Goal: Task Accomplishment & Management: Complete application form

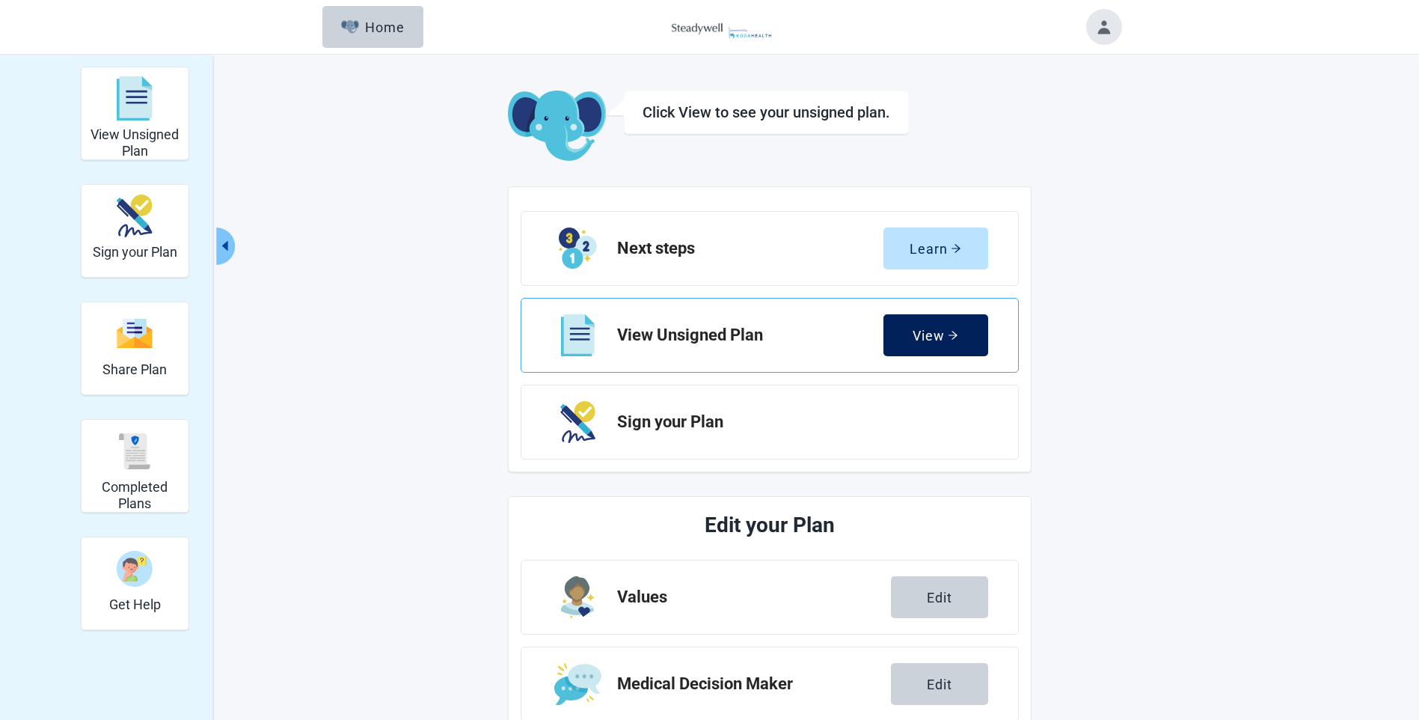
click at [935, 332] on div "View" at bounding box center [936, 335] width 46 height 15
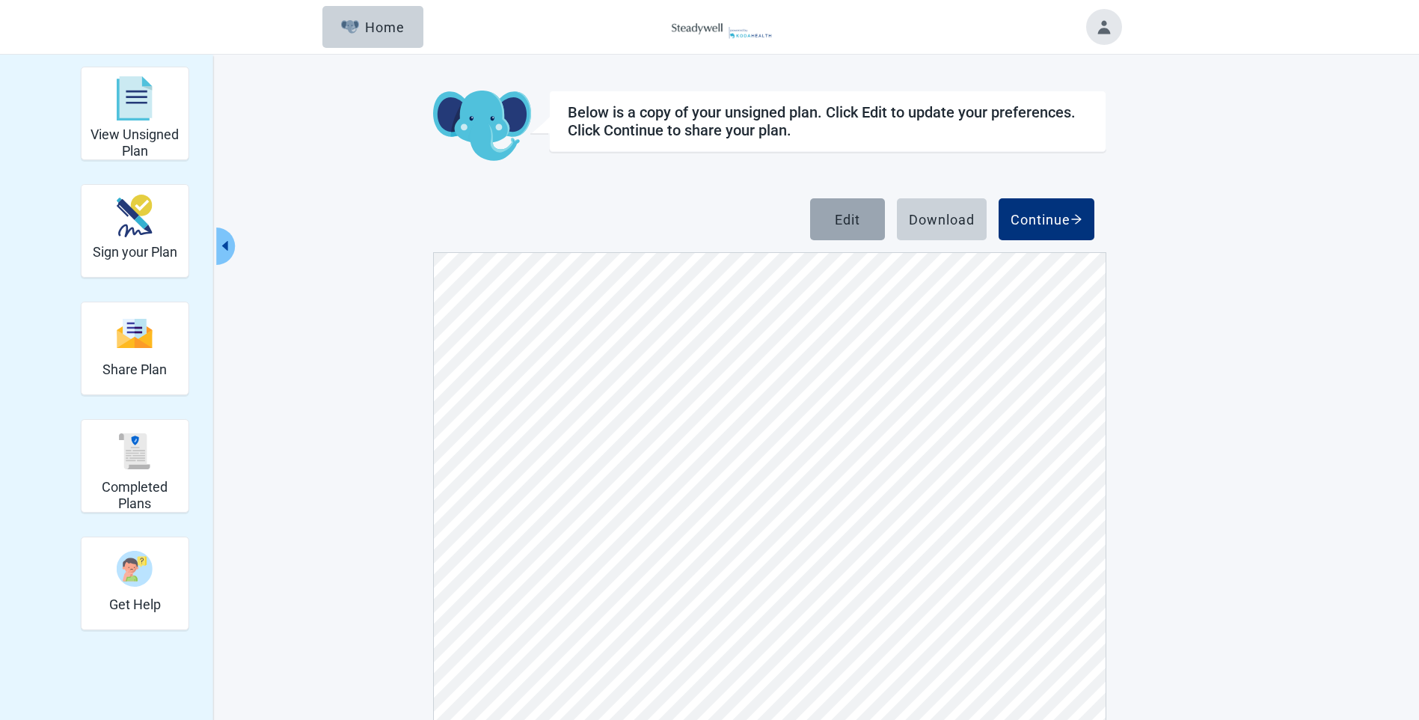
click at [866, 224] on button "Edit" at bounding box center [847, 219] width 75 height 42
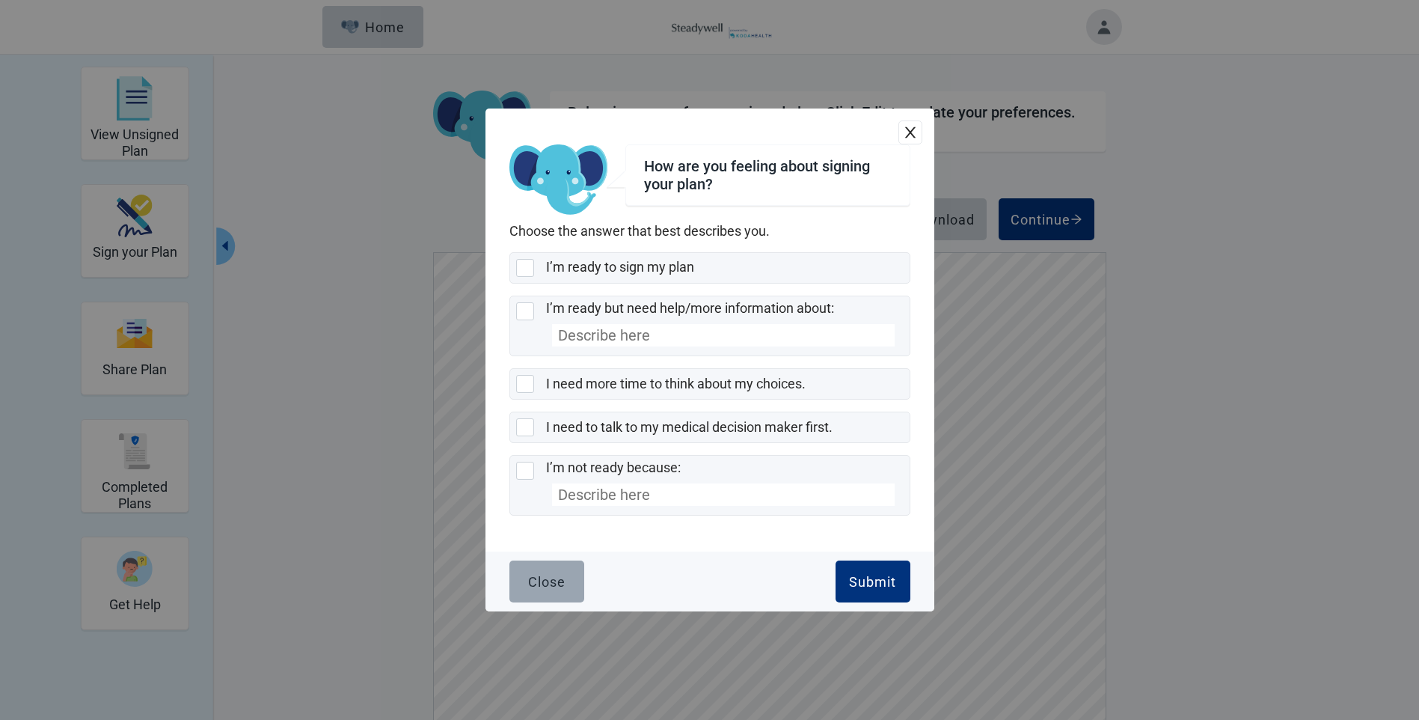
click at [546, 581] on div "Close" at bounding box center [546, 581] width 37 height 15
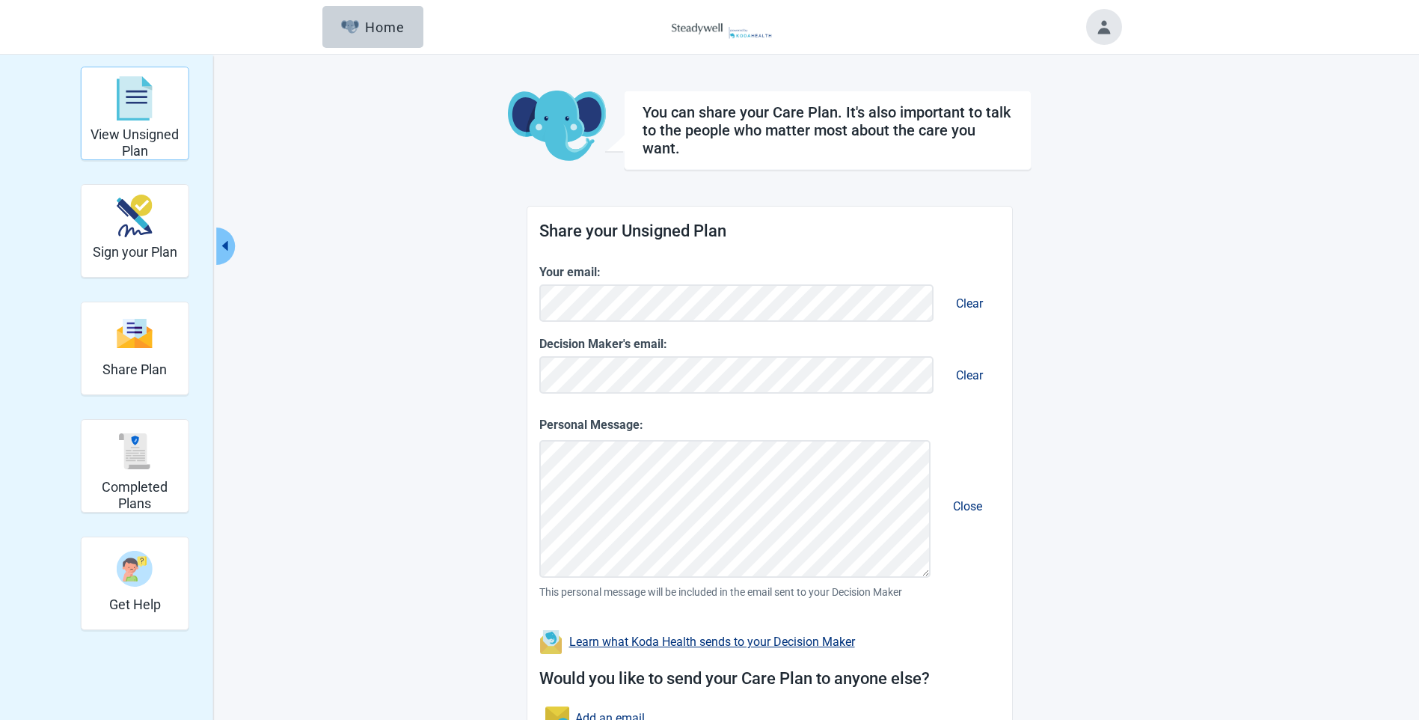
click at [153, 108] on img "View Unsigned Plan" at bounding box center [135, 98] width 36 height 45
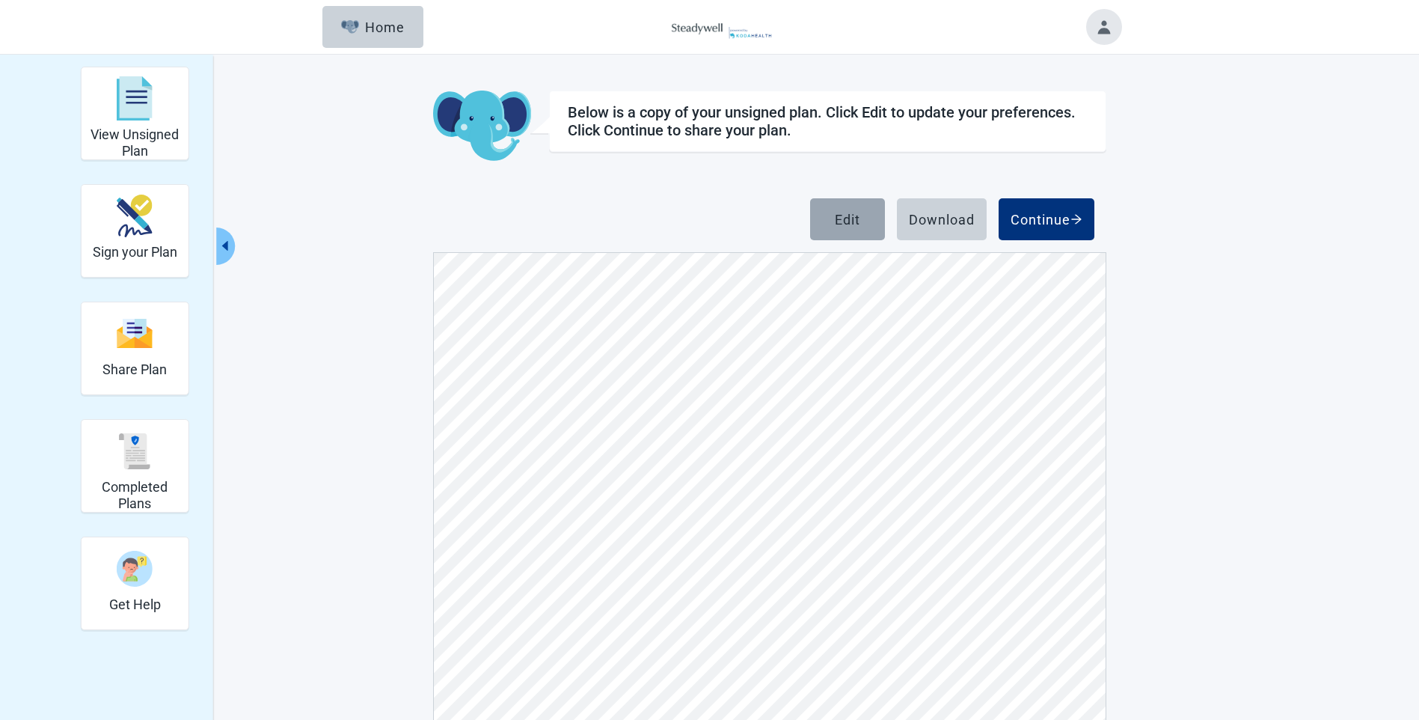
click at [827, 211] on button "Edit" at bounding box center [847, 219] width 75 height 42
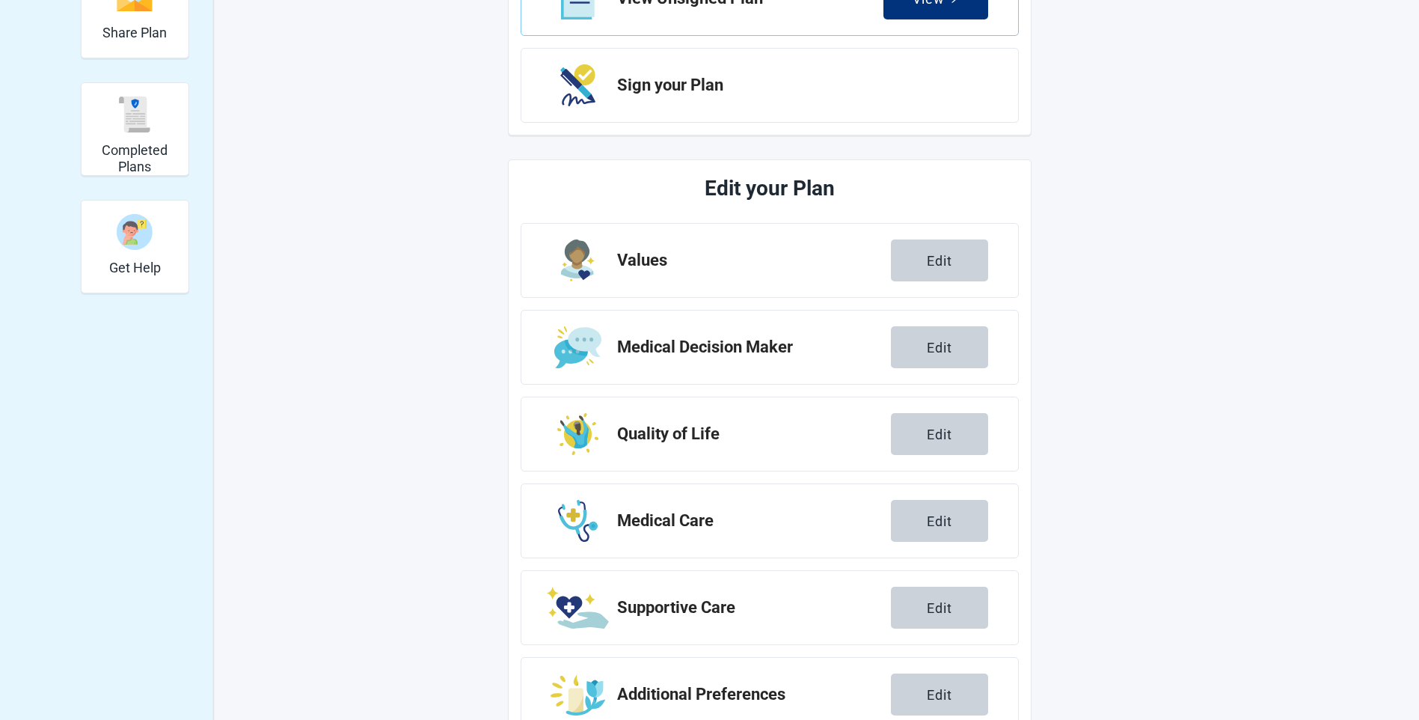
scroll to position [385, 0]
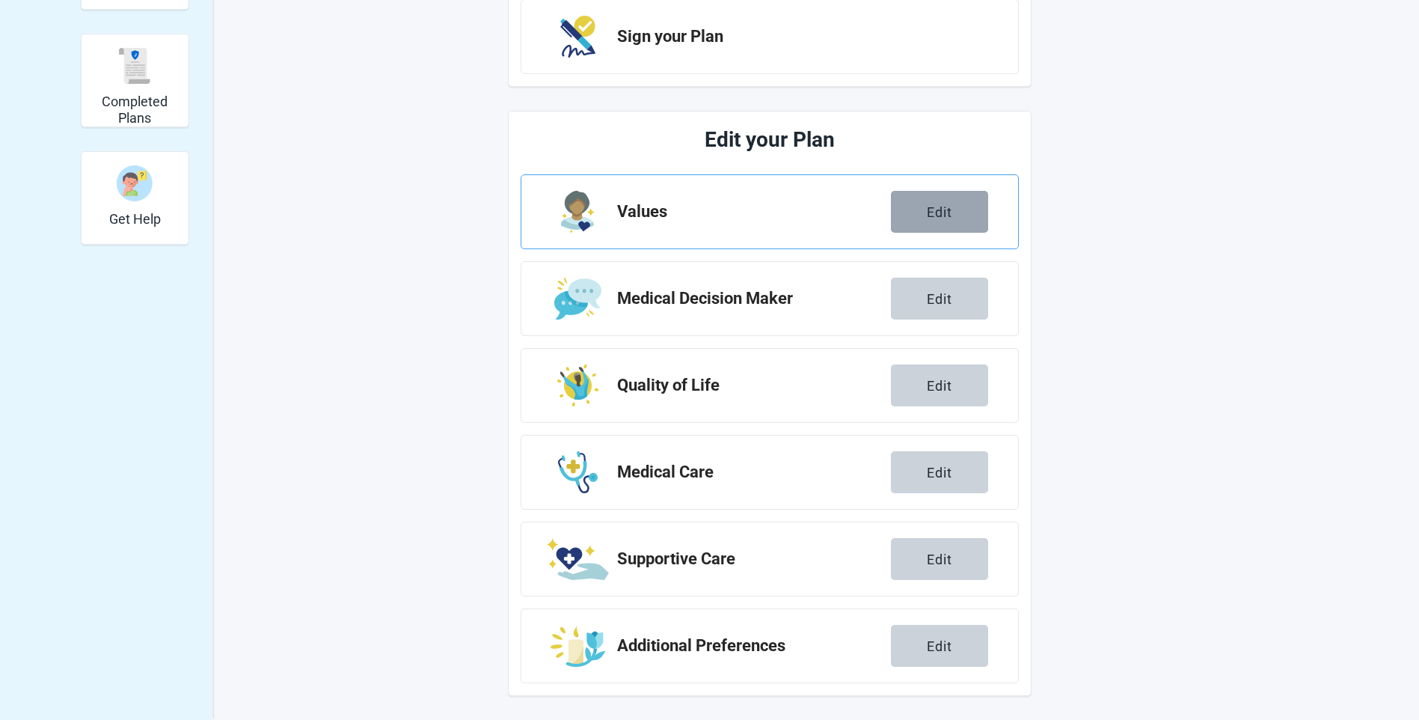
click at [968, 203] on button "Edit" at bounding box center [939, 212] width 97 height 42
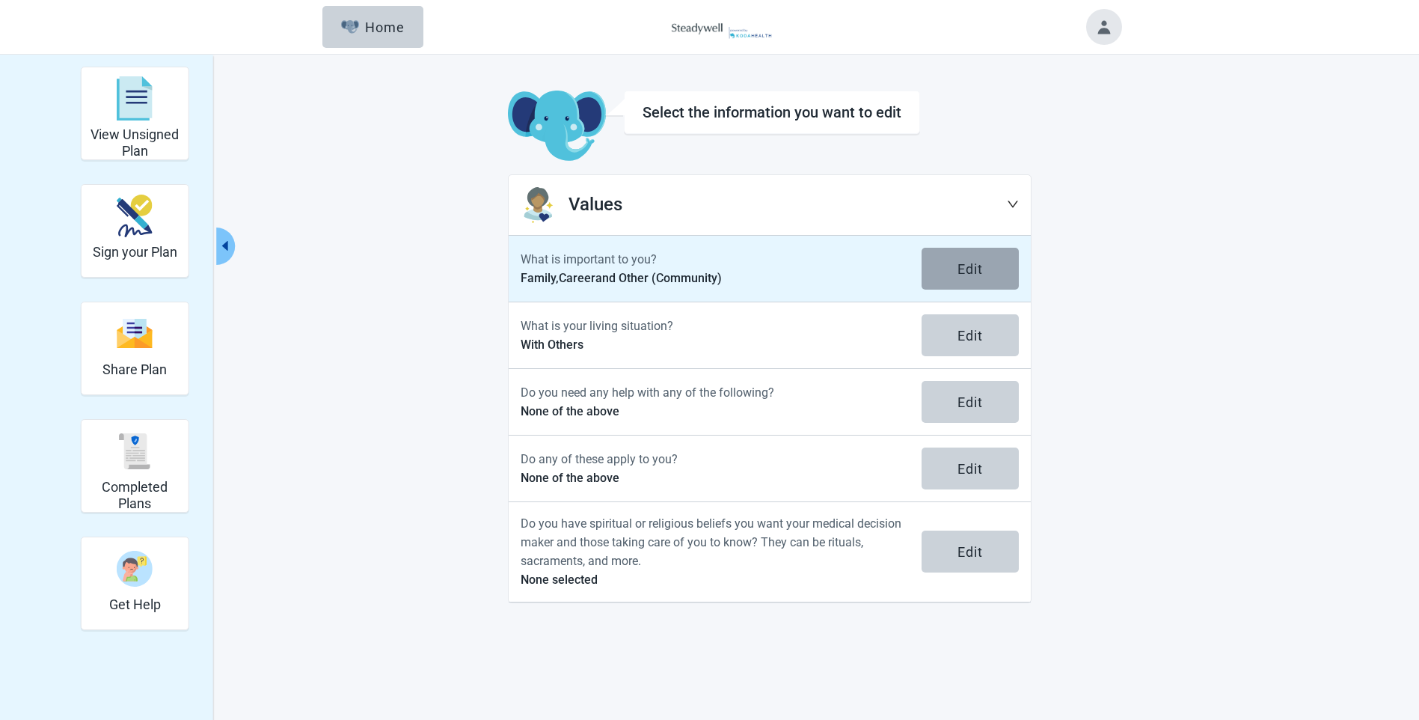
click at [964, 266] on div "Edit" at bounding box center [970, 268] width 25 height 15
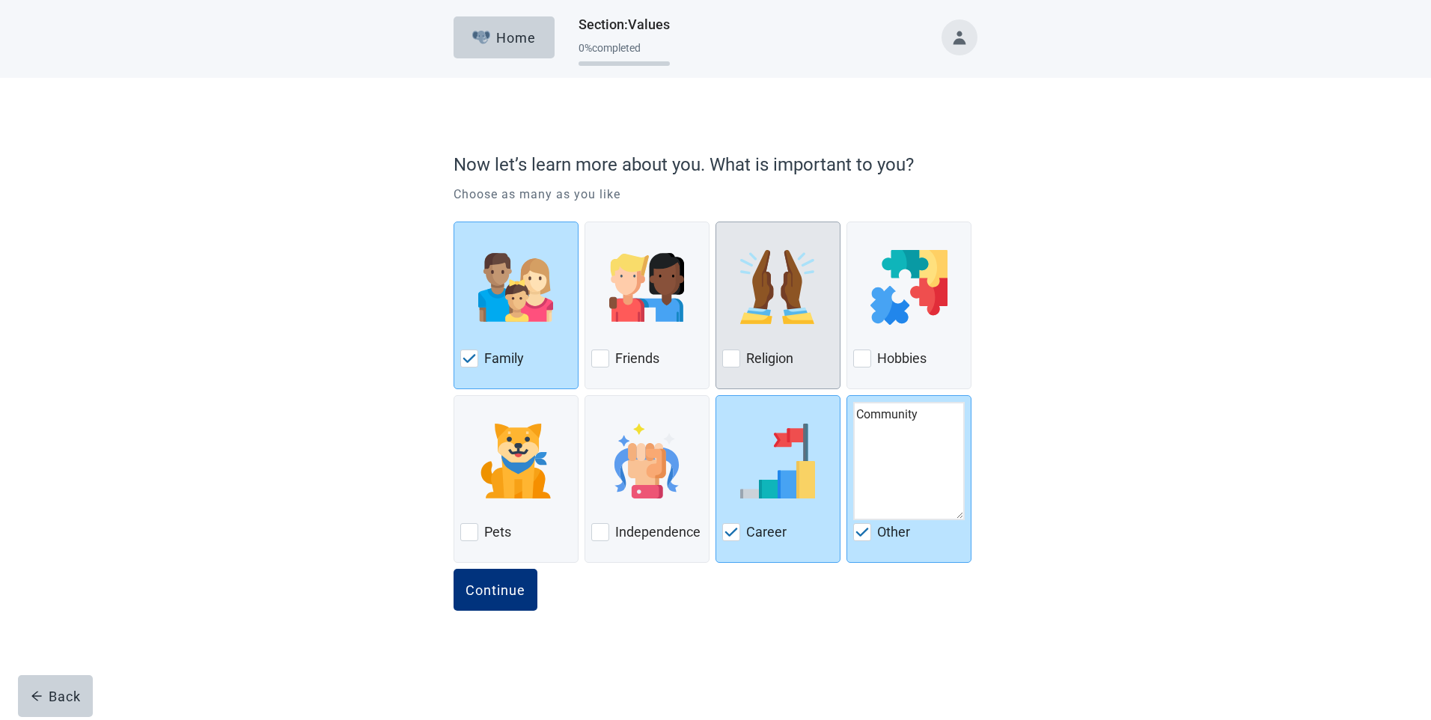
click at [733, 353] on div at bounding box center [731, 358] width 18 height 18
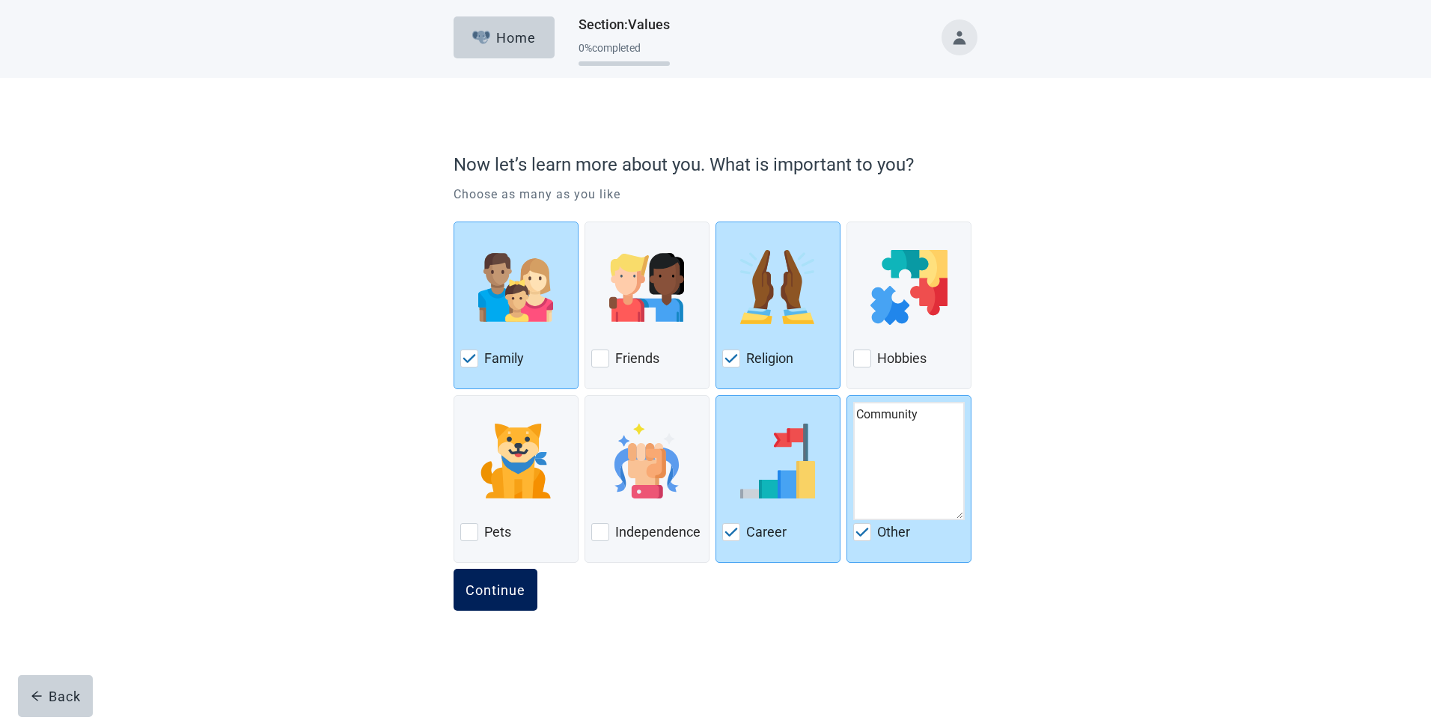
click at [506, 591] on div "Continue" at bounding box center [495, 589] width 60 height 15
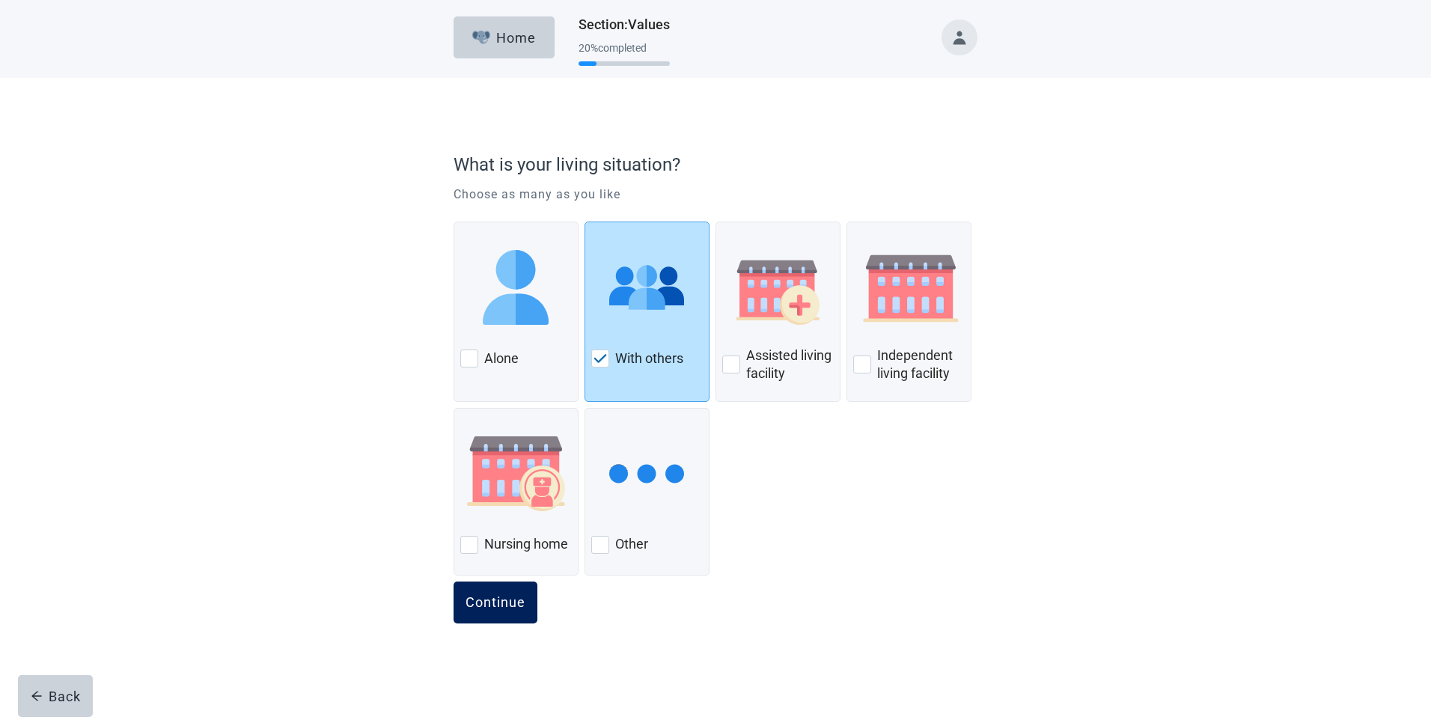
click at [520, 599] on div "Continue" at bounding box center [495, 602] width 60 height 15
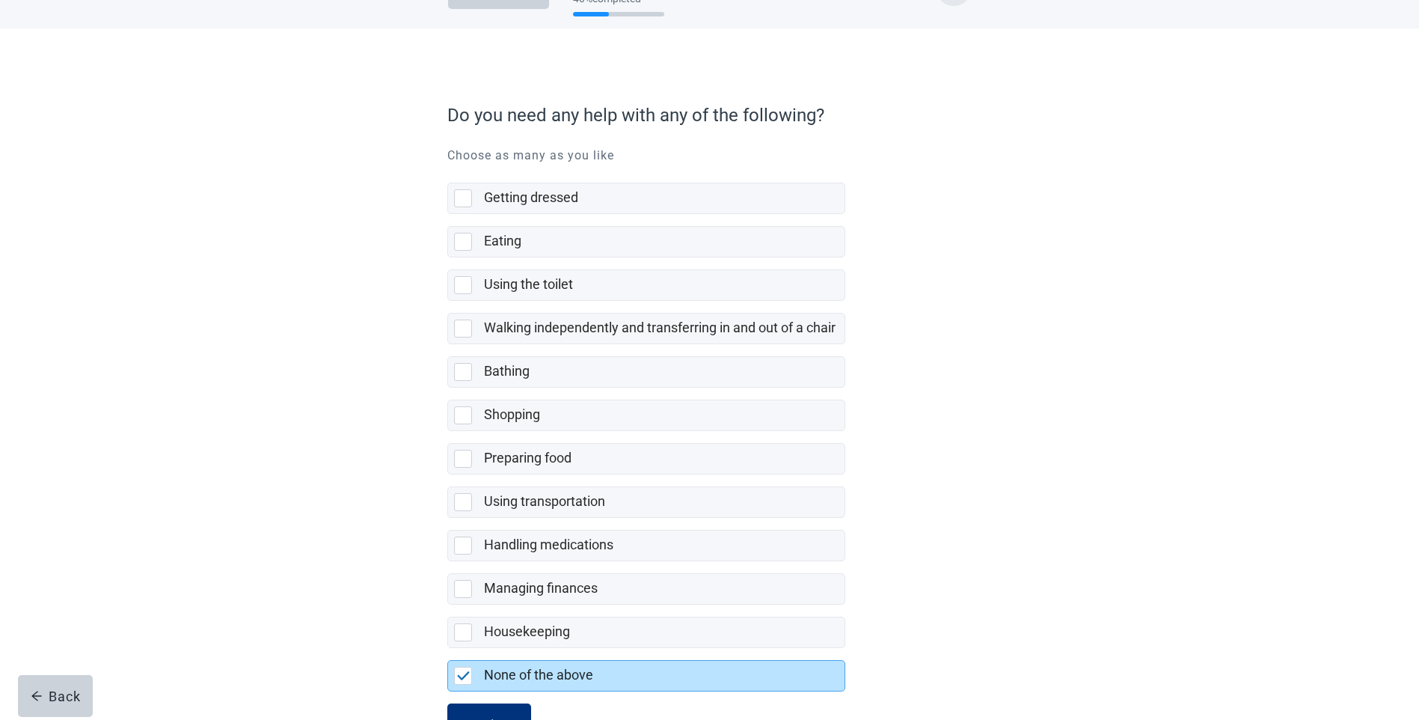
scroll to position [108, 0]
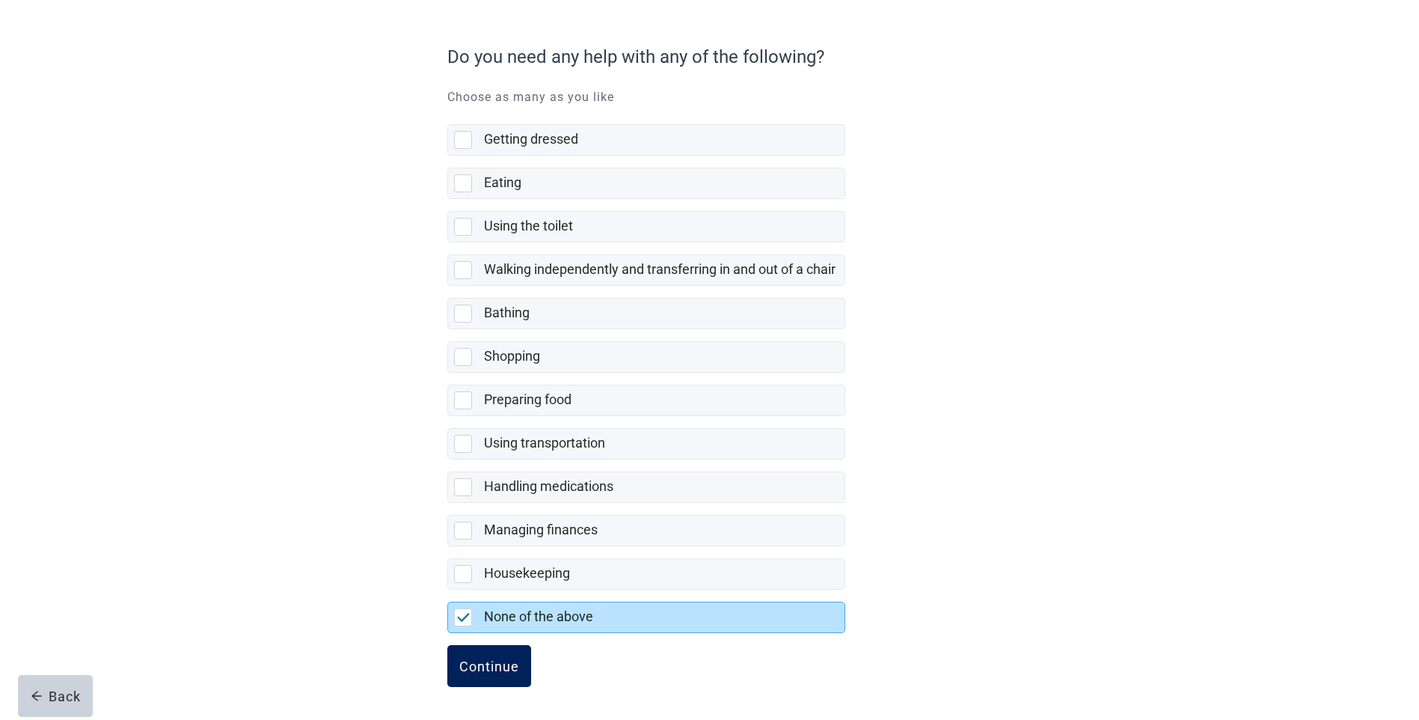
click at [507, 664] on div "Continue" at bounding box center [489, 665] width 60 height 15
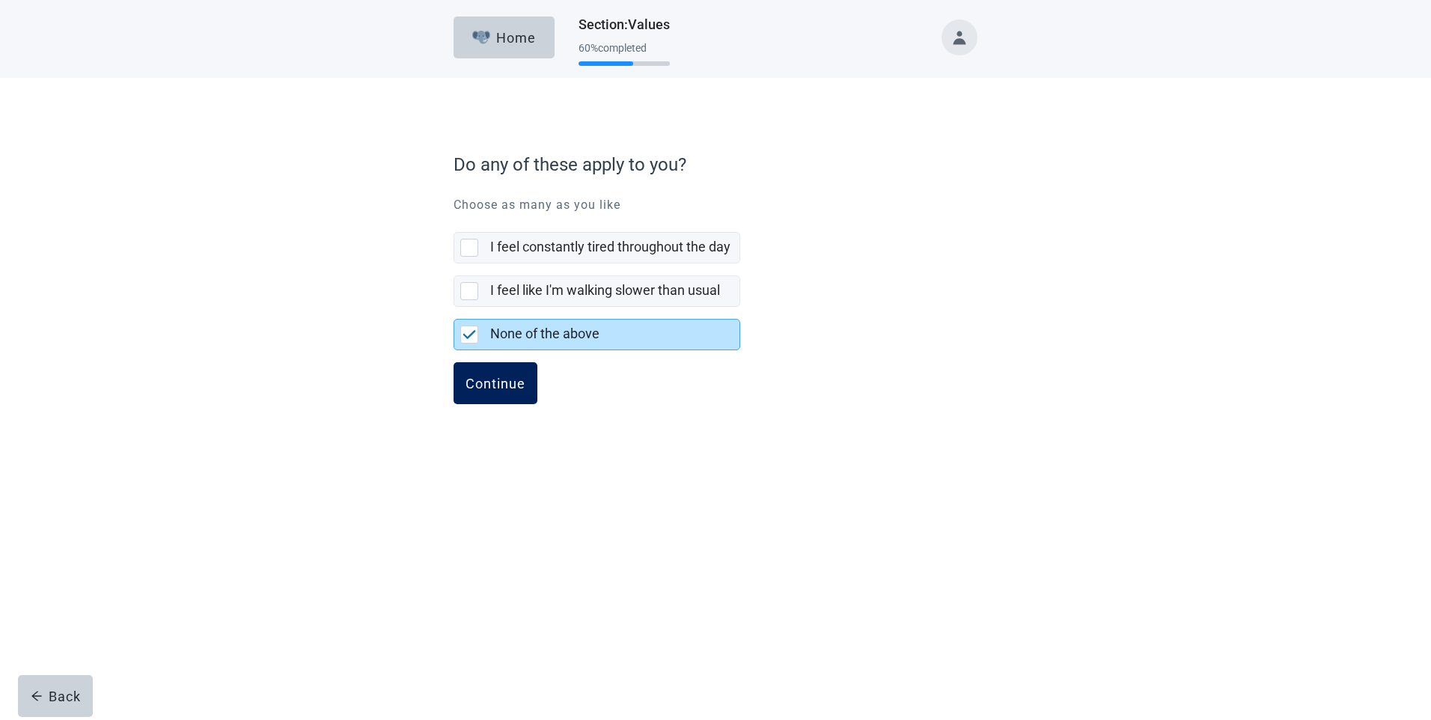
click at [509, 389] on div "Continue" at bounding box center [495, 383] width 60 height 15
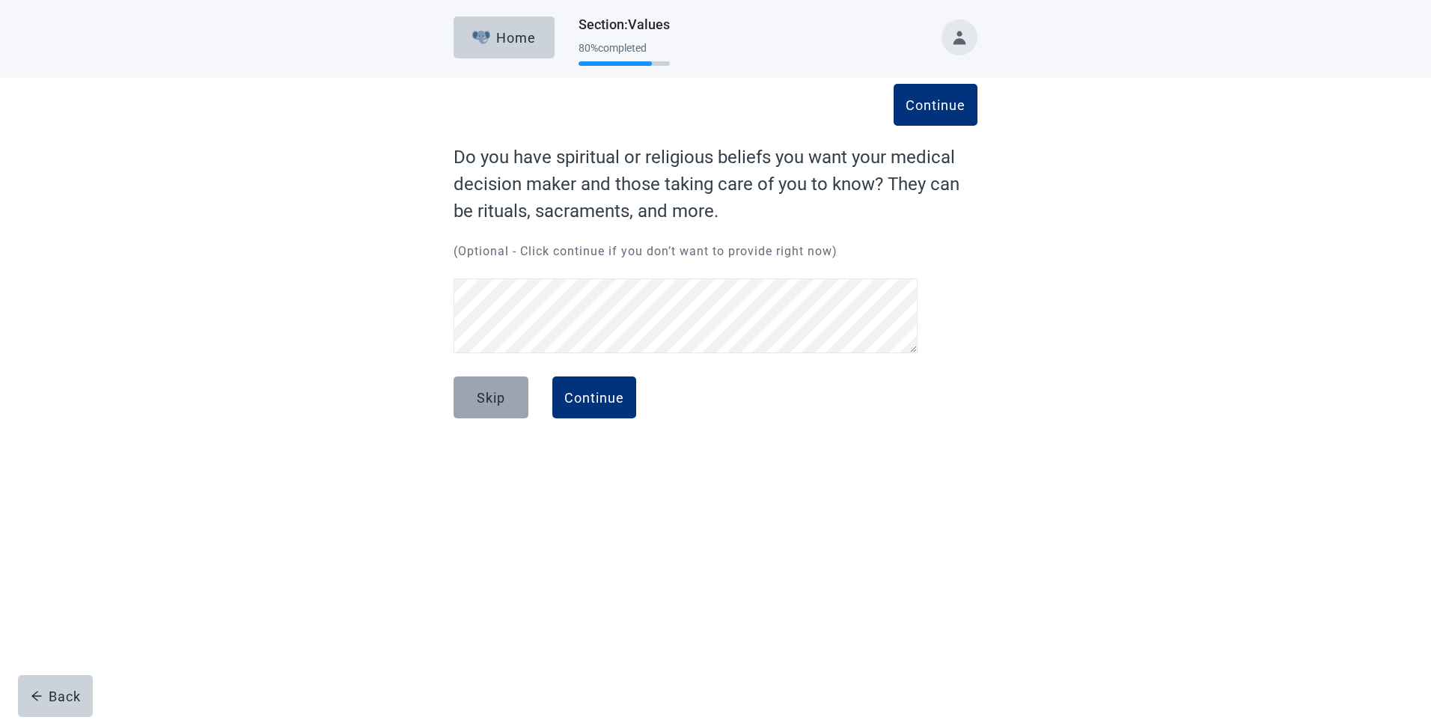
click at [499, 400] on div "Skip" at bounding box center [491, 397] width 28 height 15
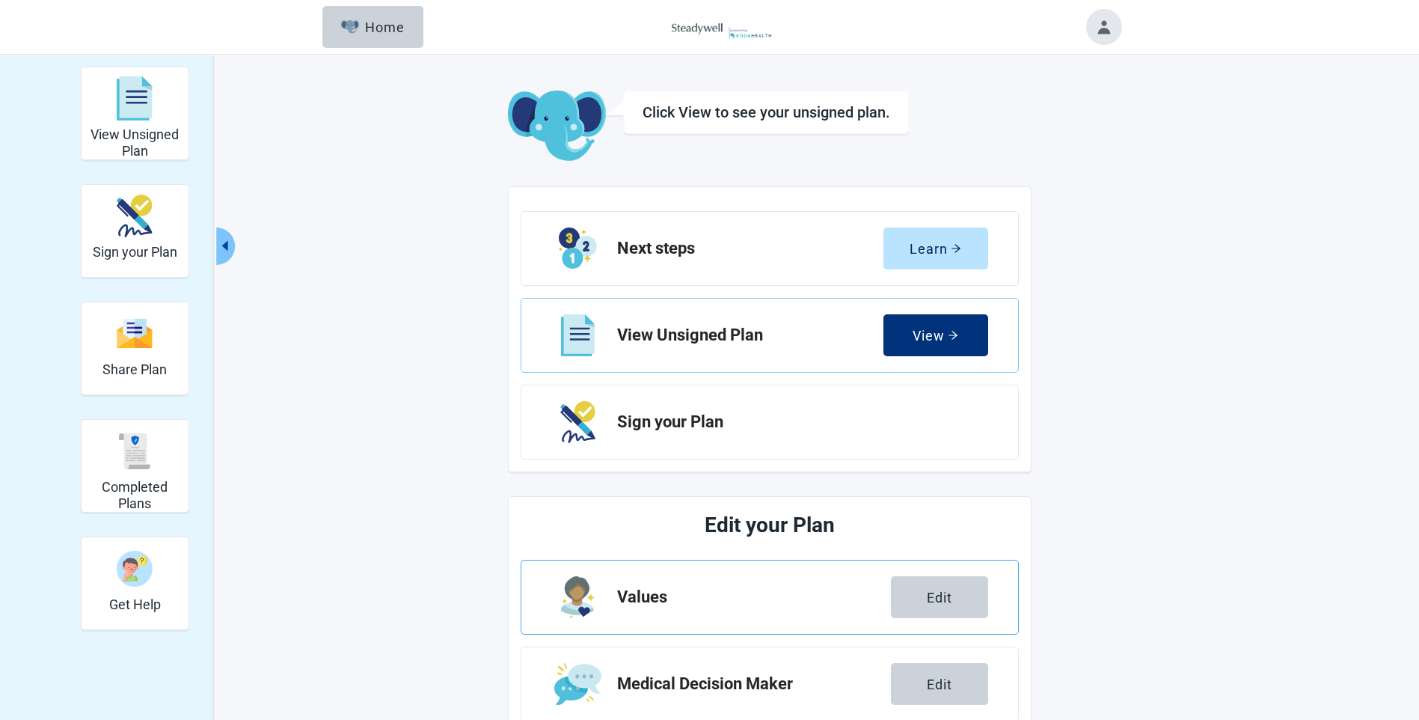
drag, startPoint x: 360, startPoint y: 38, endPoint x: 942, endPoint y: 567, distance: 786.5
click at [360, 39] on button "Home" at bounding box center [372, 27] width 101 height 42
click at [946, 337] on div "View" at bounding box center [936, 335] width 46 height 15
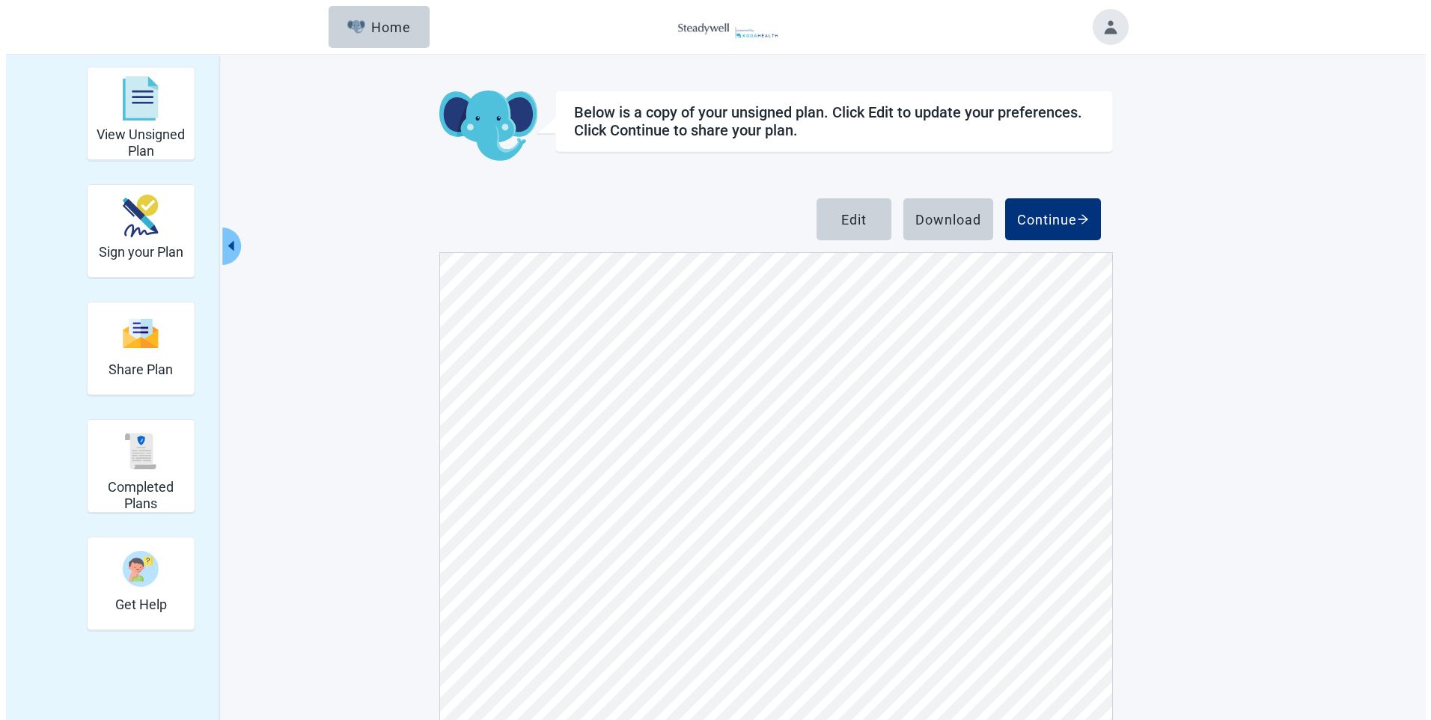
scroll to position [1122, 0]
